Goal: Task Accomplishment & Management: Use online tool/utility

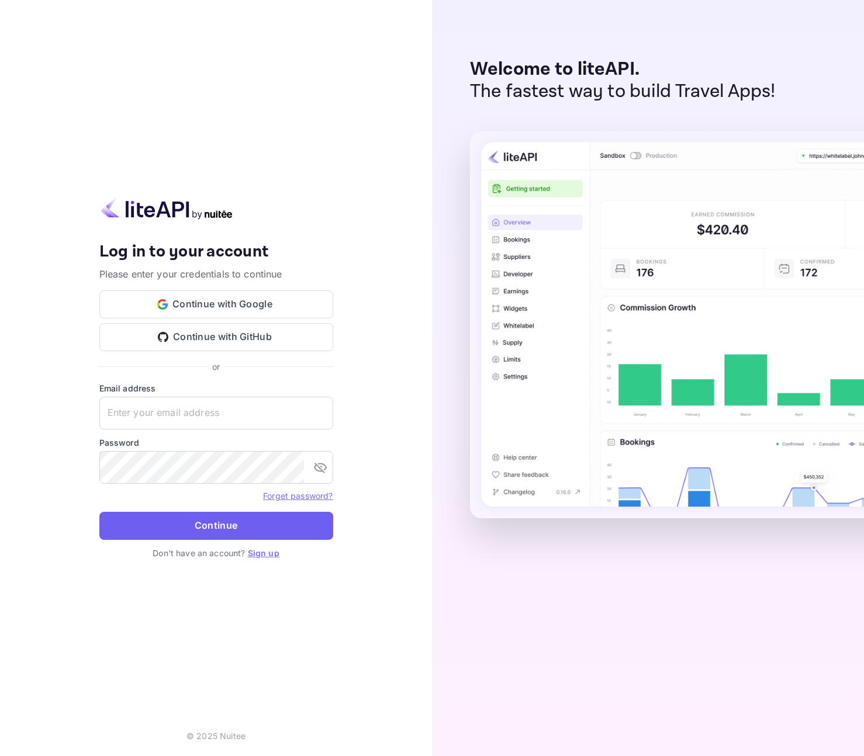
type input "services@withjoy.com"
click at [234, 524] on button "Continue" at bounding box center [216, 526] width 234 height 28
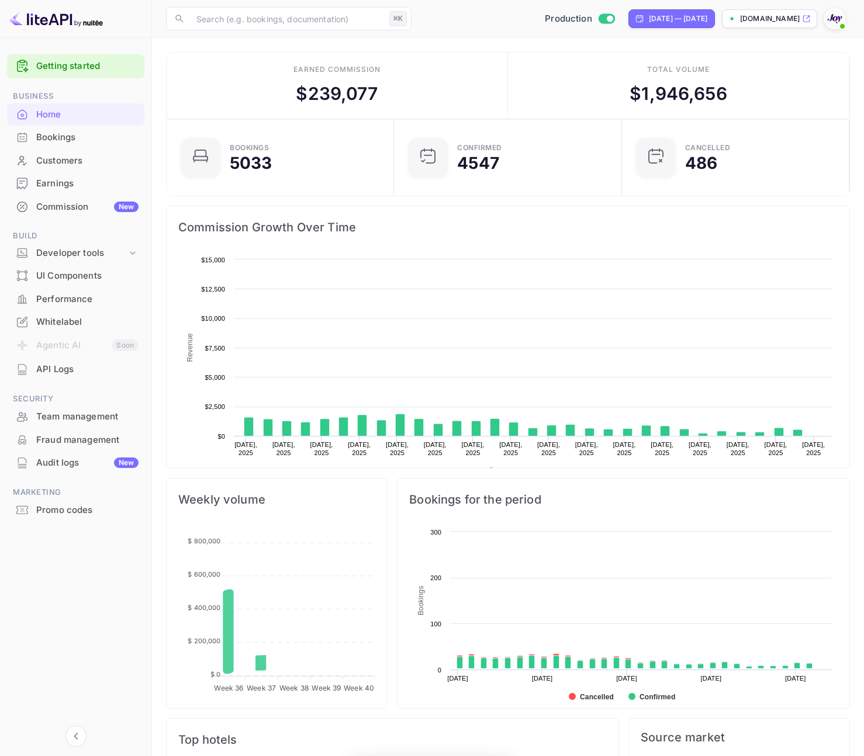
scroll to position [190, 220]
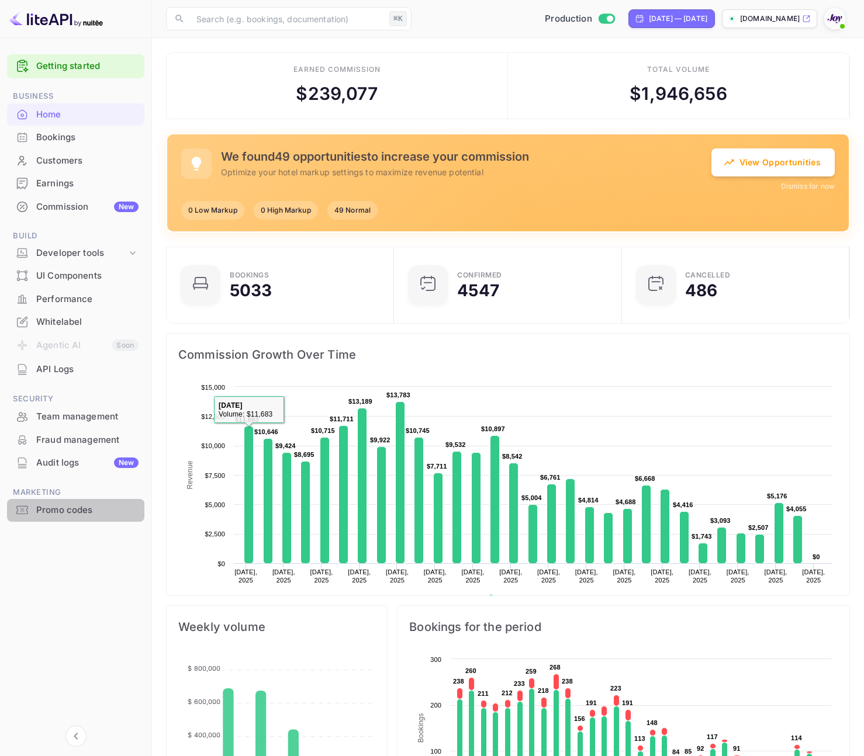
click at [76, 507] on div "Promo codes" at bounding box center [87, 510] width 102 height 13
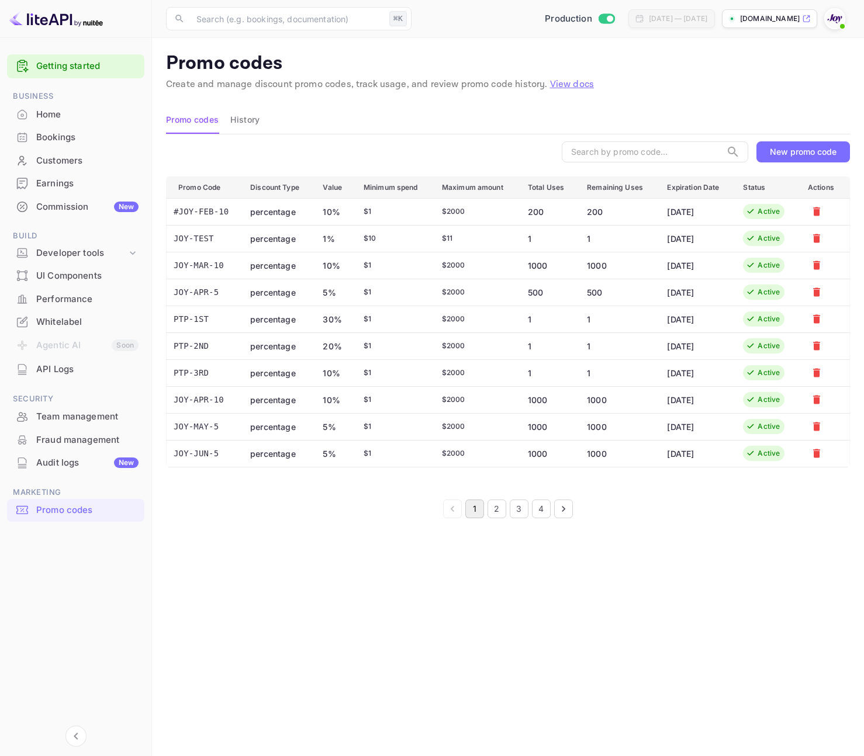
click at [538, 512] on button "4" at bounding box center [541, 509] width 19 height 19
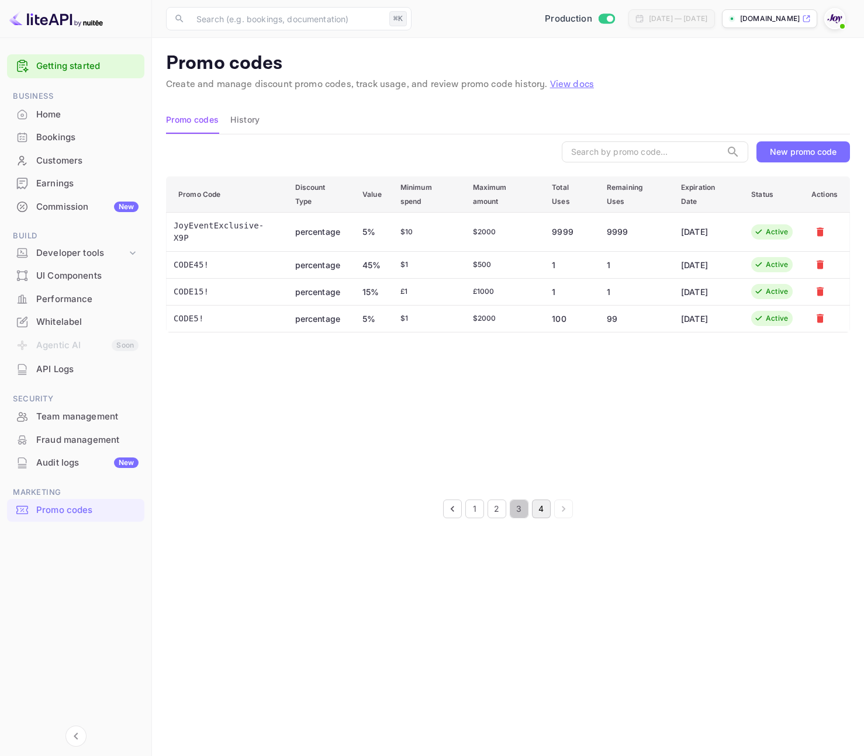
click at [518, 511] on button "3" at bounding box center [519, 509] width 19 height 19
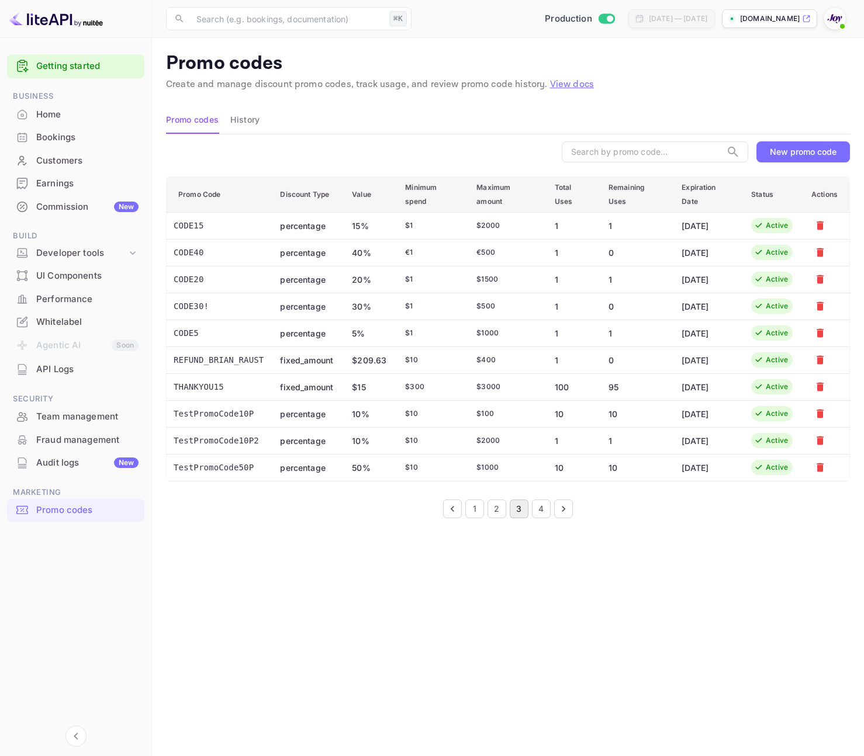
click at [819, 147] on div "New promo code" at bounding box center [803, 152] width 67 height 10
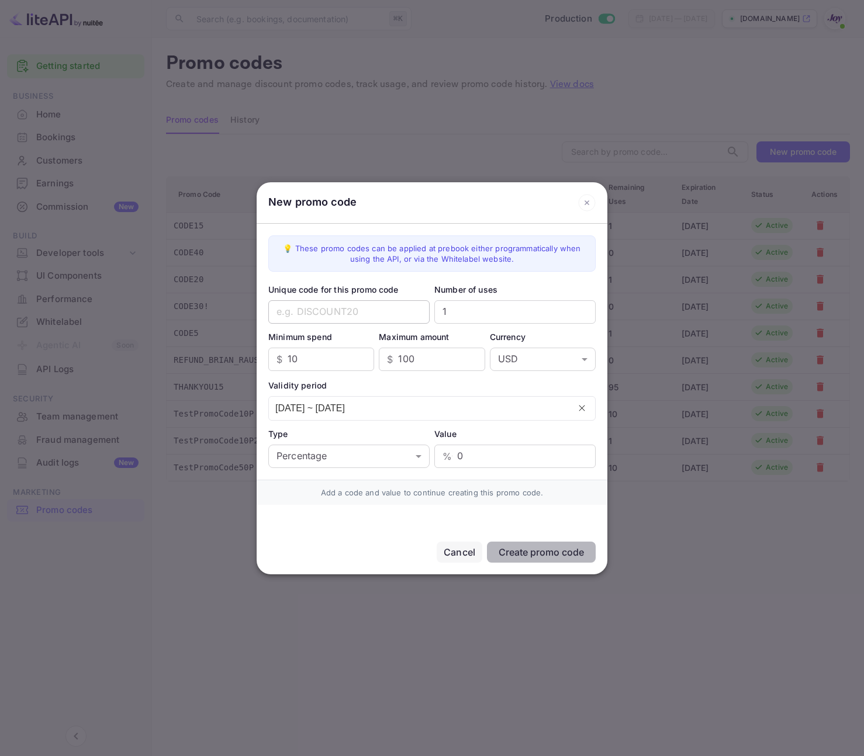
click at [373, 312] on input "text" at bounding box center [348, 311] width 161 height 23
type input "thankyou5"
type input "100"
click at [455, 353] on input "100" at bounding box center [441, 359] width 86 height 23
click at [415, 364] on input "100" at bounding box center [441, 359] width 86 height 23
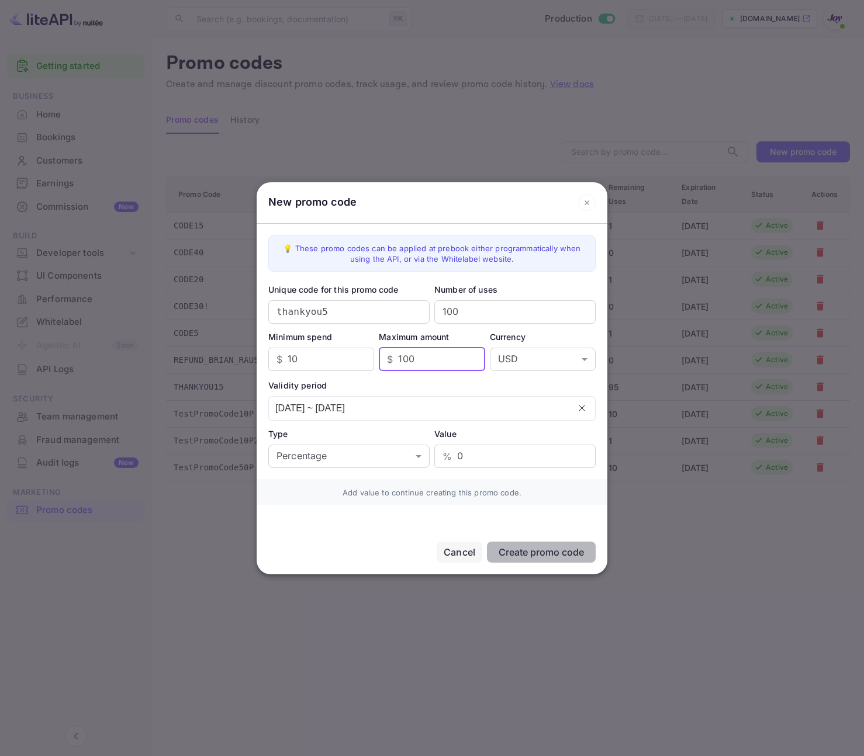
click at [406, 361] on input "100" at bounding box center [441, 359] width 86 height 23
click at [403, 361] on input "100" at bounding box center [441, 359] width 86 height 23
click at [425, 361] on input "100" at bounding box center [441, 359] width 86 height 23
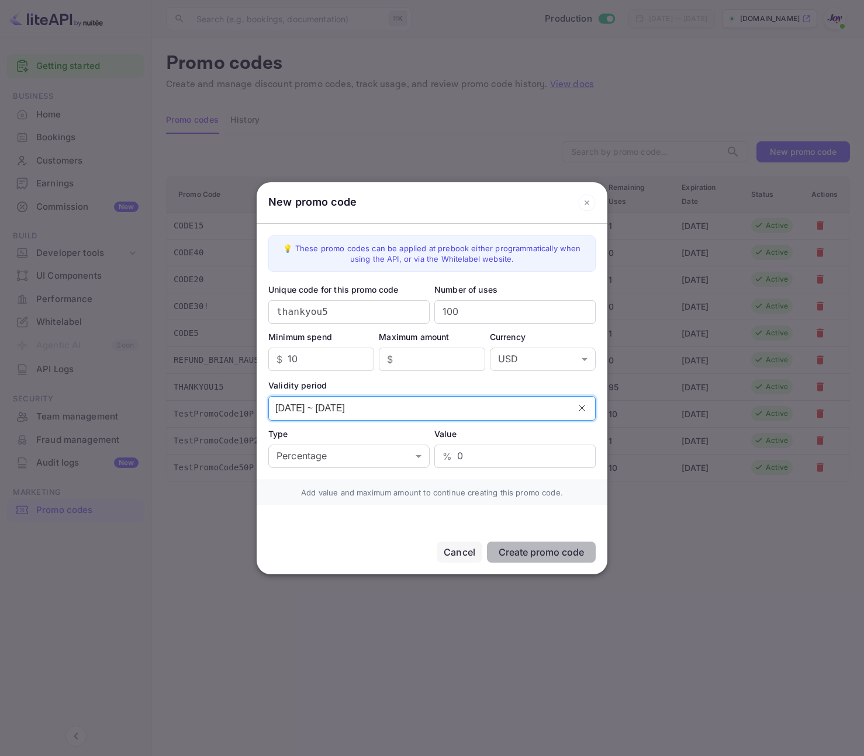
click at [285, 406] on input "02/10/2025 ~ 02/01/2026" at bounding box center [419, 408] width 300 height 23
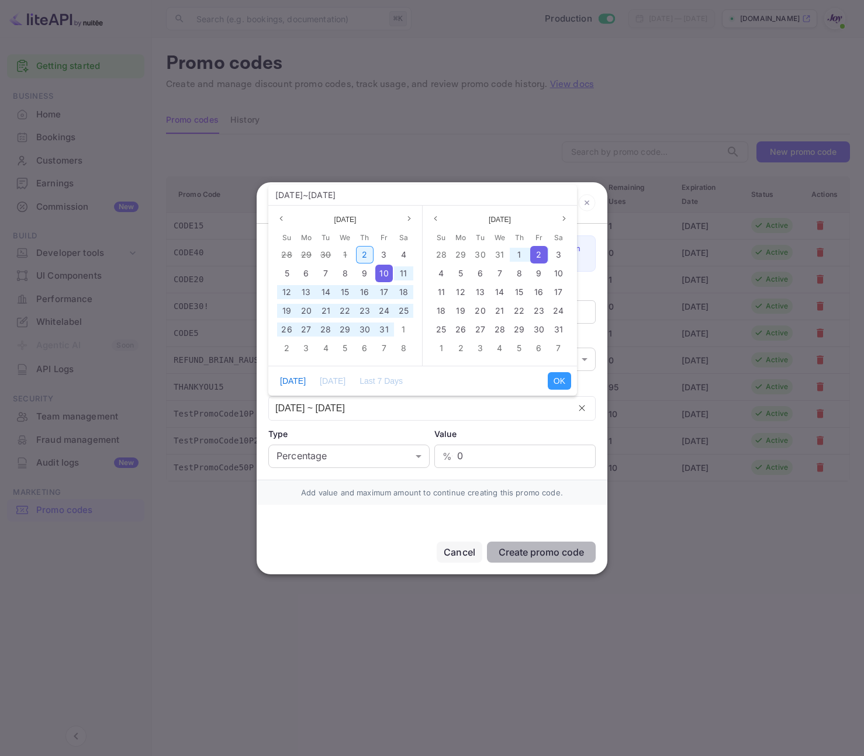
click at [361, 255] on div "2" at bounding box center [365, 255] width 18 height 18
click at [386, 330] on span "31" at bounding box center [383, 329] width 9 height 10
click at [559, 382] on button "OK" at bounding box center [559, 381] width 23 height 18
type input "02/10/2025 ~ 31/10/2025"
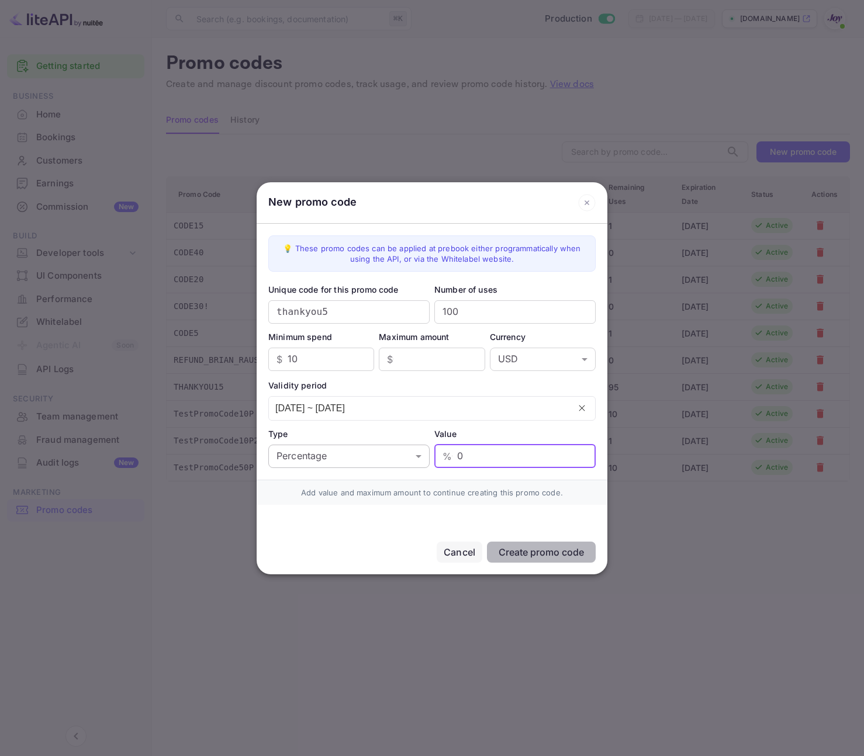
drag, startPoint x: 469, startPoint y: 455, endPoint x: 424, endPoint y: 453, distance: 45.6
click at [424, 453] on div "Type Percentage percentage ​ Value % 0 ​" at bounding box center [431, 448] width 327 height 40
type input "5"
click at [410, 493] on div "Add maximum amount to continue creating this promo code." at bounding box center [431, 492] width 327 height 11
click at [410, 360] on input "number" at bounding box center [441, 359] width 86 height 23
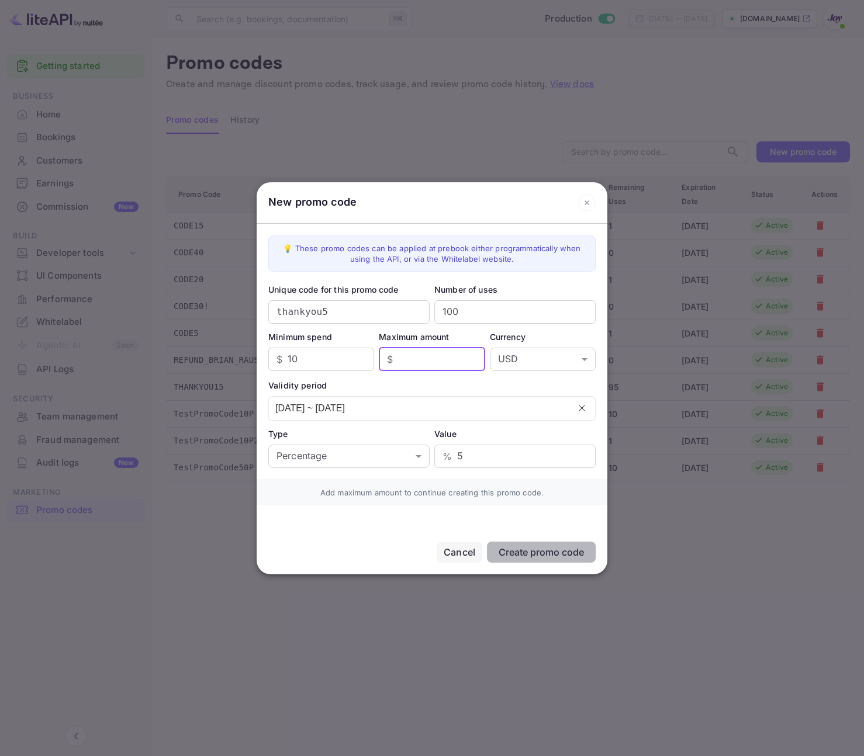
click at [414, 366] on input "number" at bounding box center [441, 359] width 86 height 23
type input "20000"
click at [560, 553] on div "Create promo code" at bounding box center [540, 552] width 85 height 12
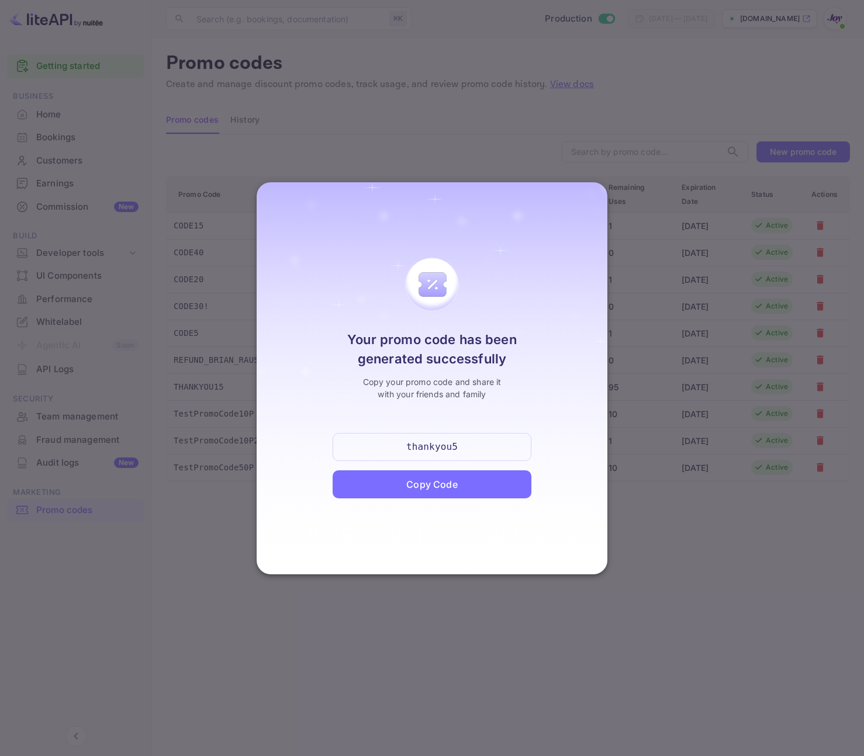
click at [427, 484] on div "Copy Code" at bounding box center [431, 484] width 51 height 14
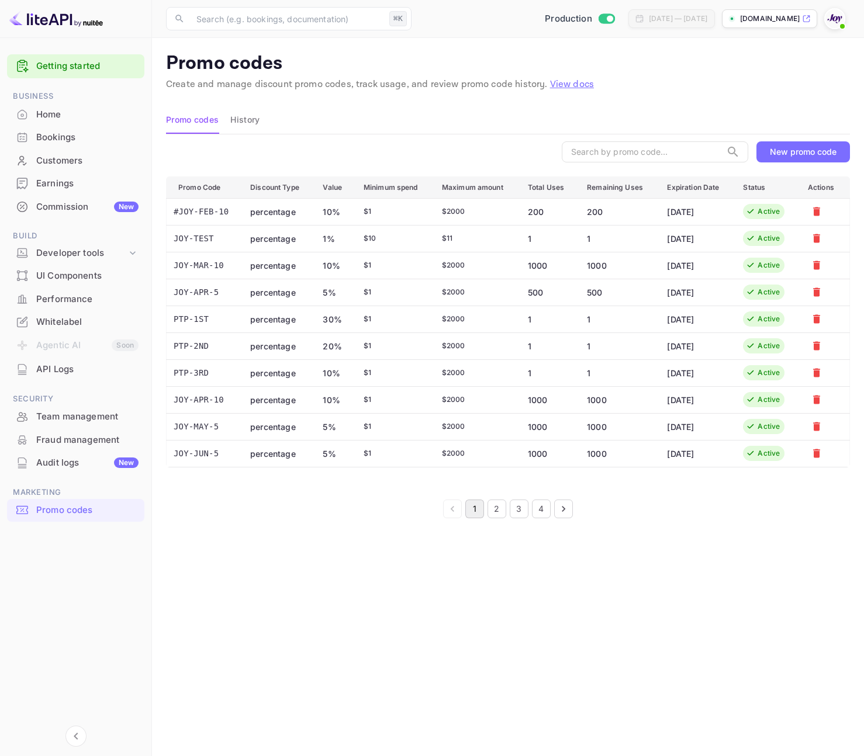
click at [514, 517] on button "3" at bounding box center [519, 509] width 19 height 19
